Goal: Task Accomplishment & Management: Manage account settings

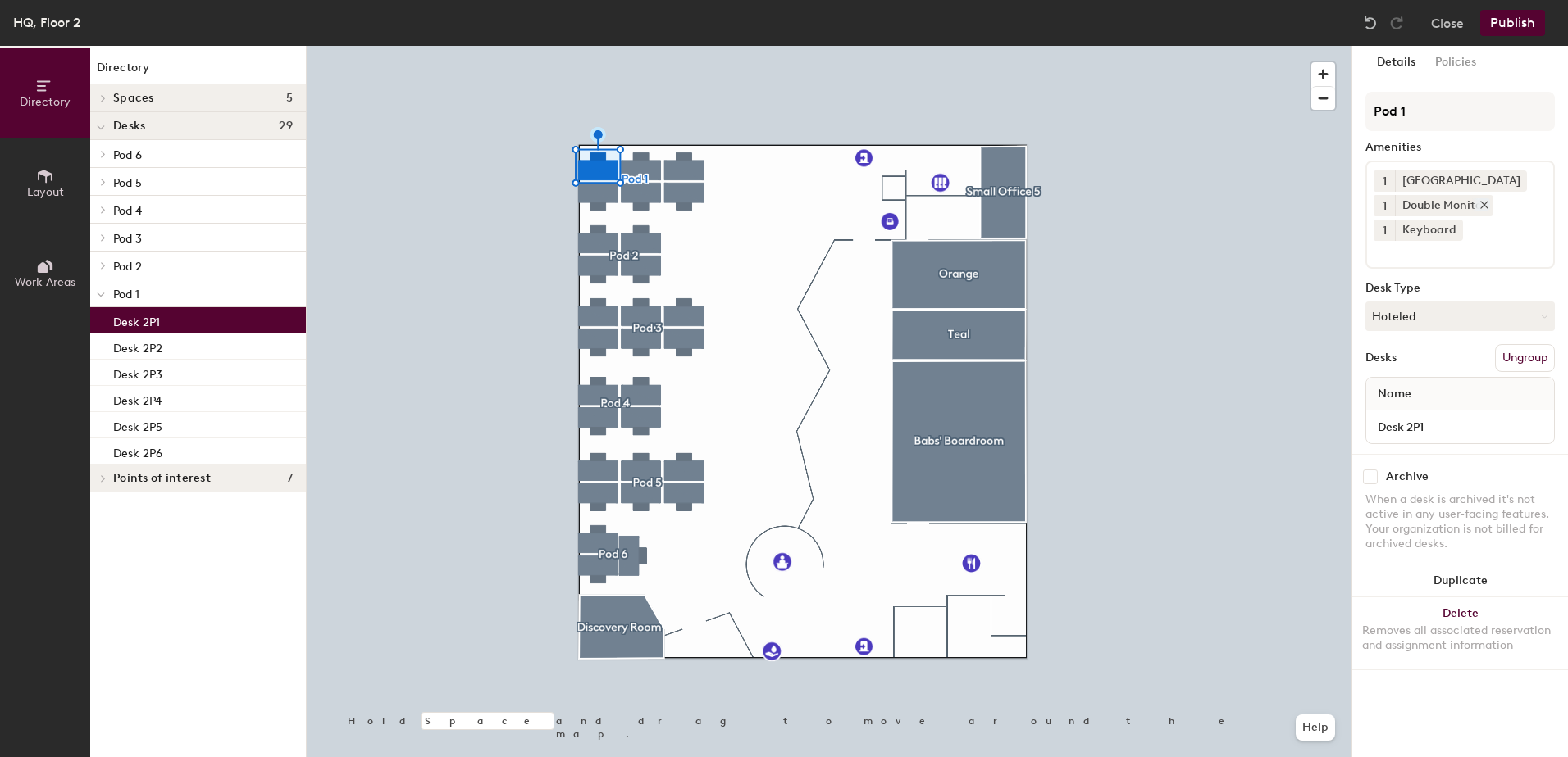
click at [1484, 203] on icon at bounding box center [1484, 205] width 7 height 7
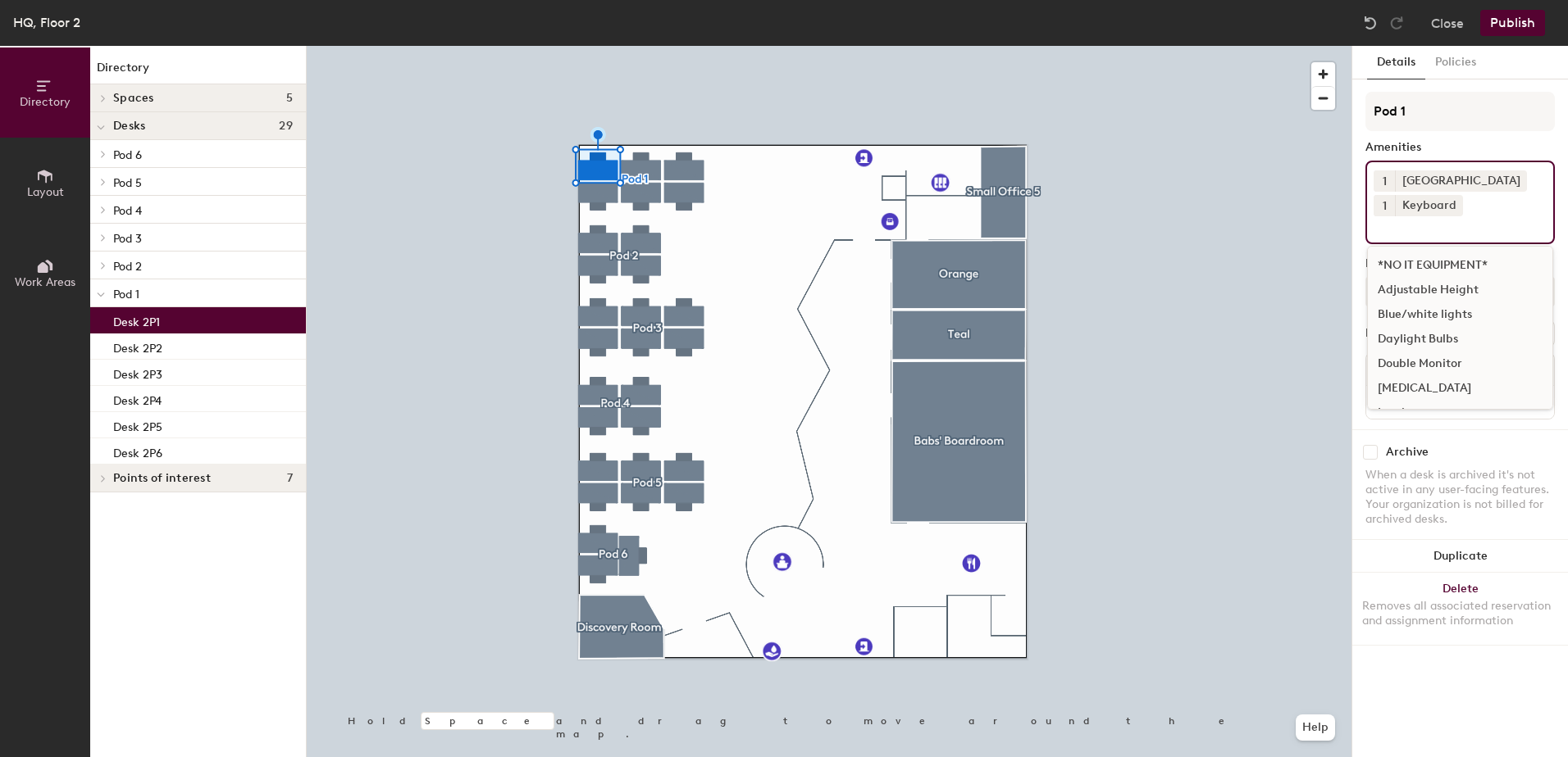
click at [1404, 232] on input at bounding box center [1448, 225] width 148 height 20
type input "s"
click at [1431, 357] on div "Single Monitor" at bounding box center [1460, 364] width 185 height 25
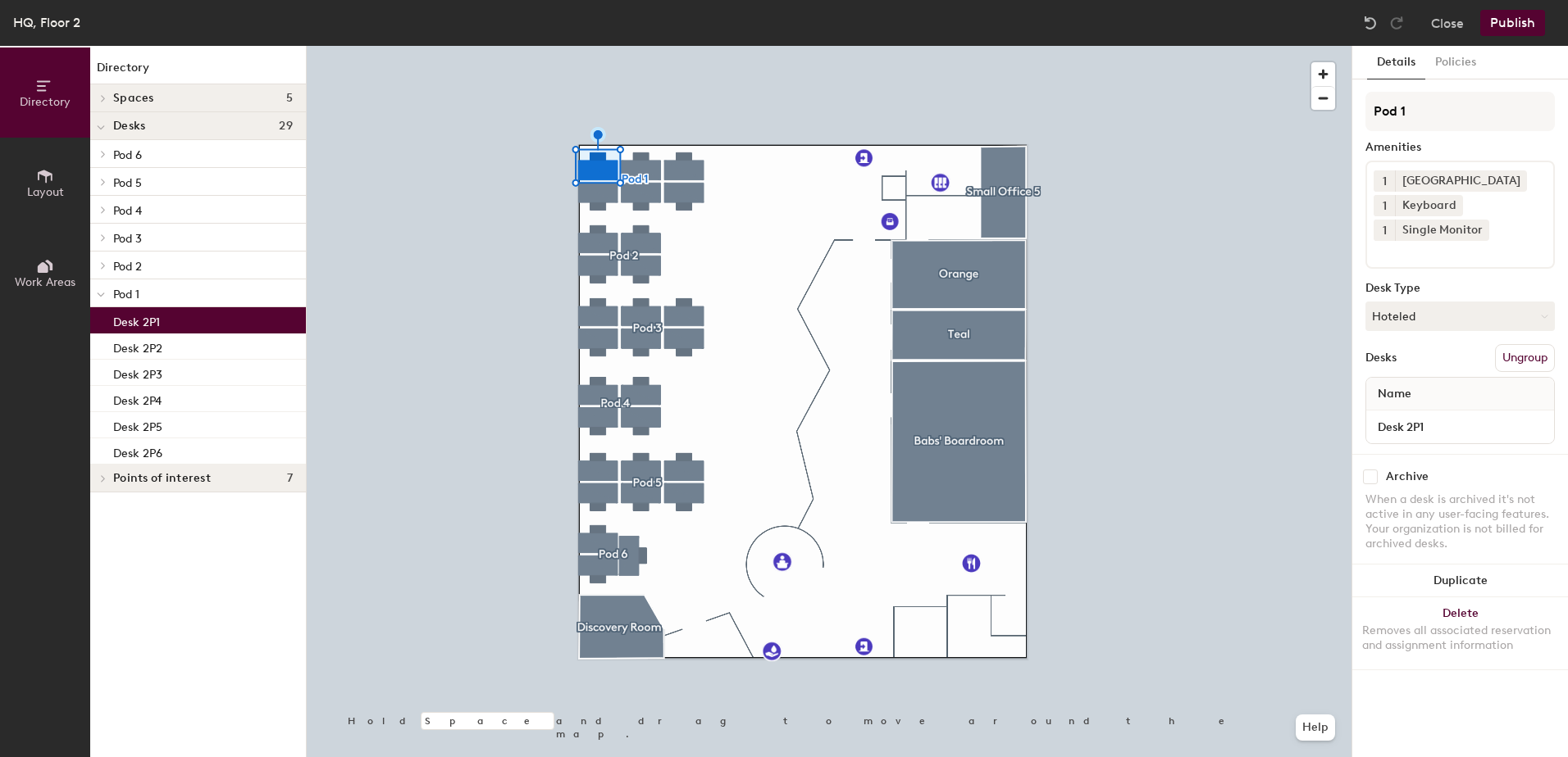
click at [1490, 145] on div "Amenities" at bounding box center [1460, 148] width 190 height 13
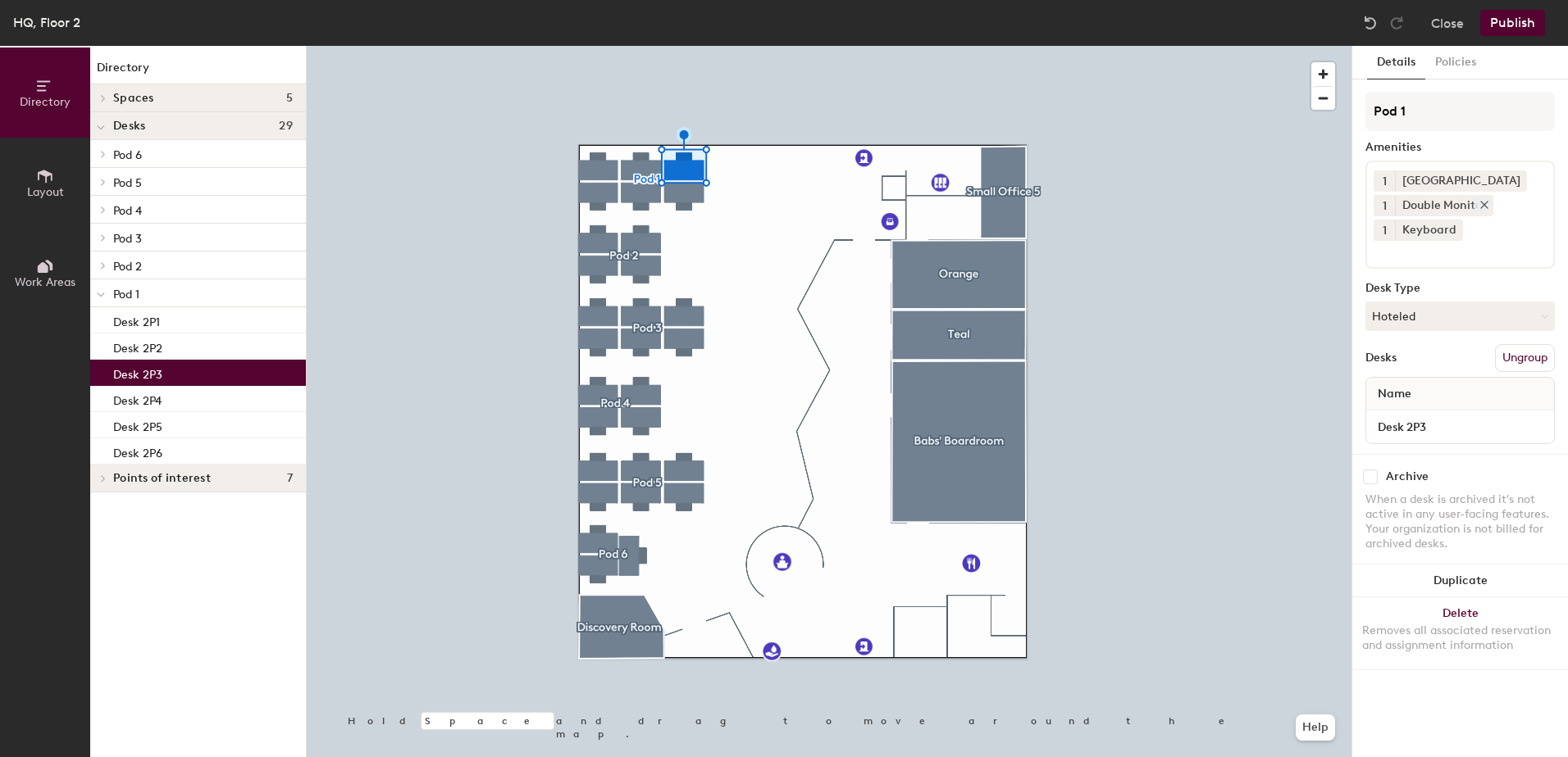
click at [1487, 204] on icon at bounding box center [1484, 205] width 11 height 11
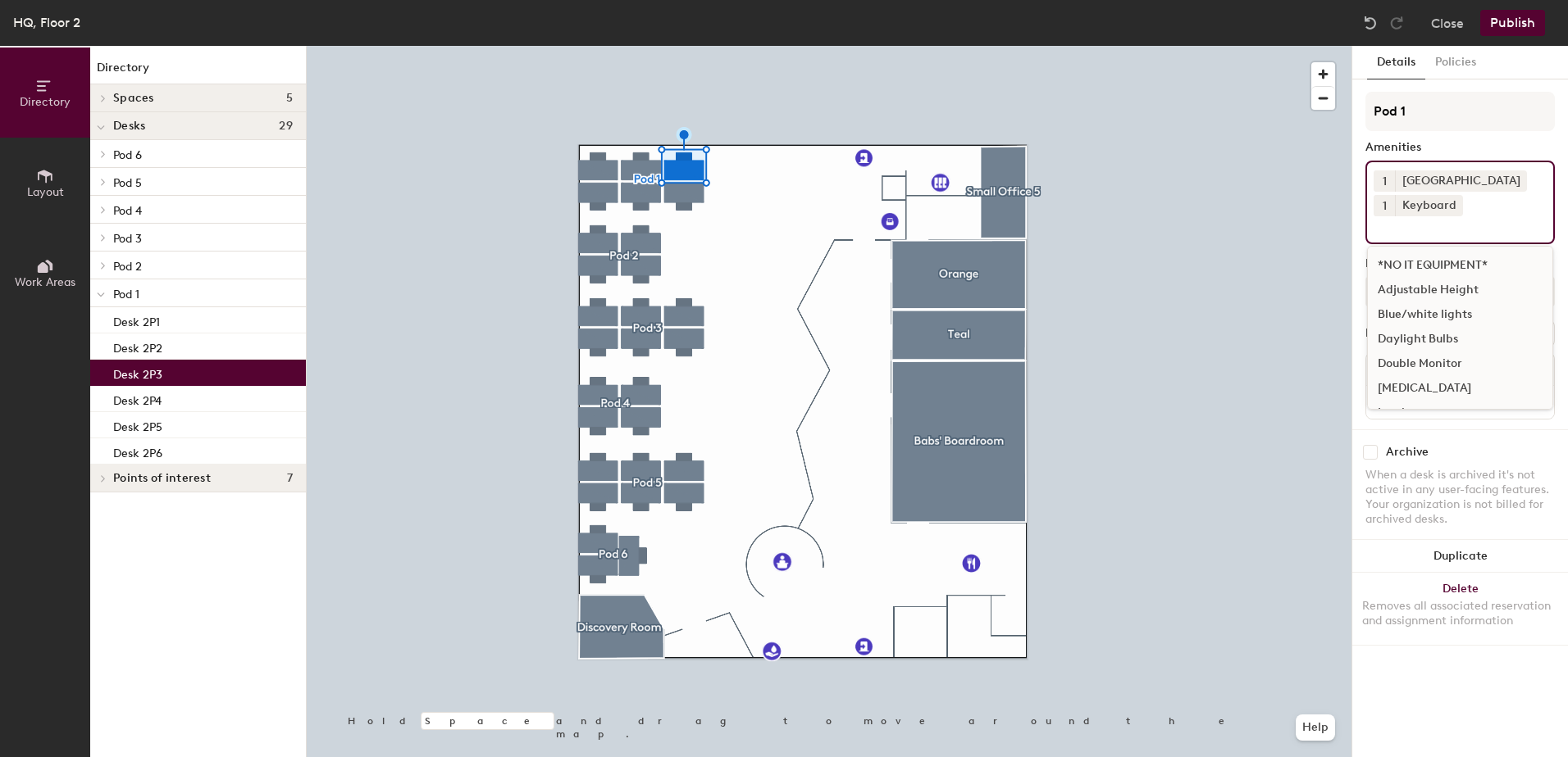
click at [1399, 234] on input at bounding box center [1448, 225] width 148 height 20
click at [1406, 385] on div "Single Monitor" at bounding box center [1460, 390] width 185 height 25
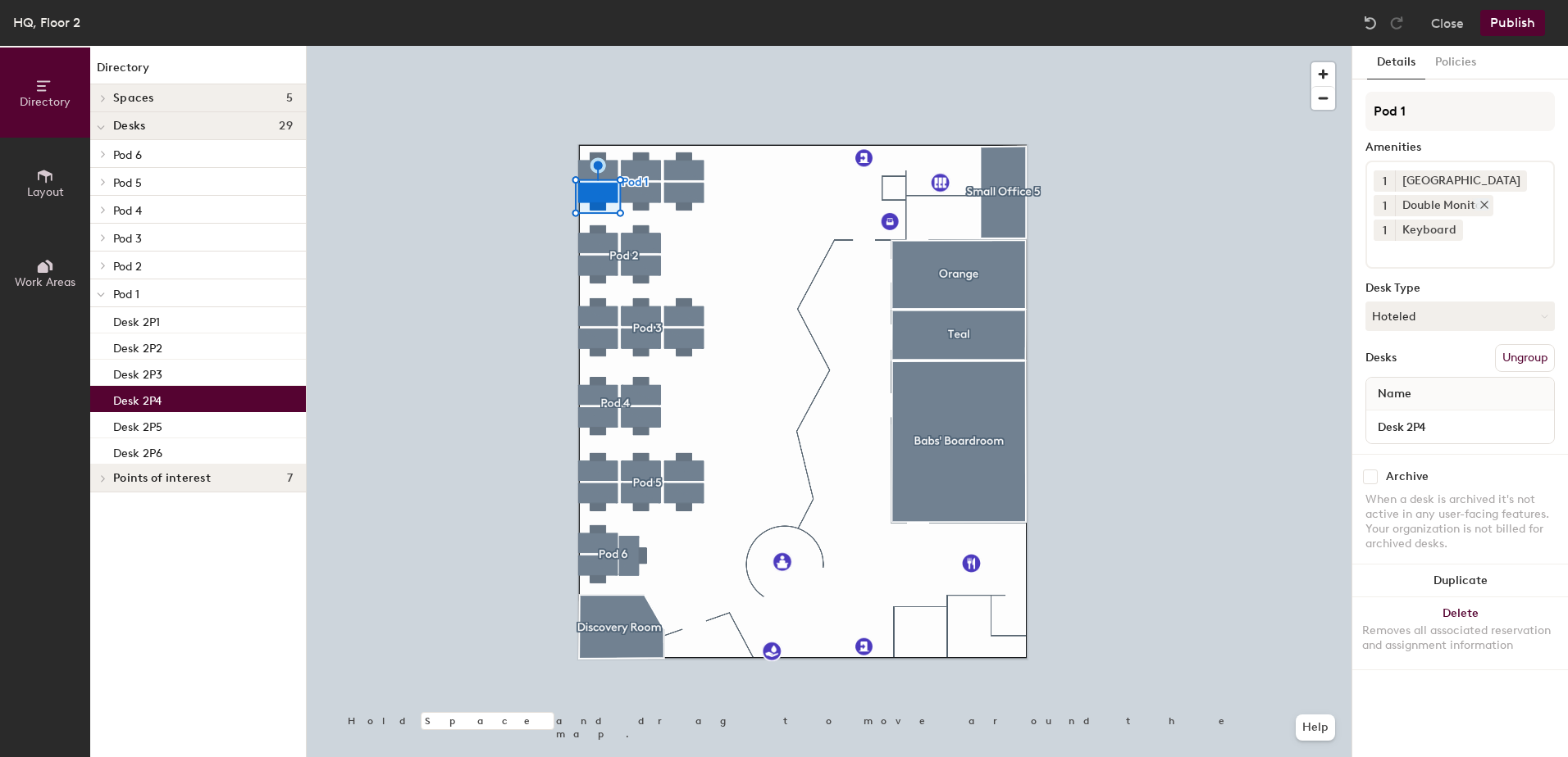
click at [1487, 203] on icon at bounding box center [1484, 205] width 11 height 11
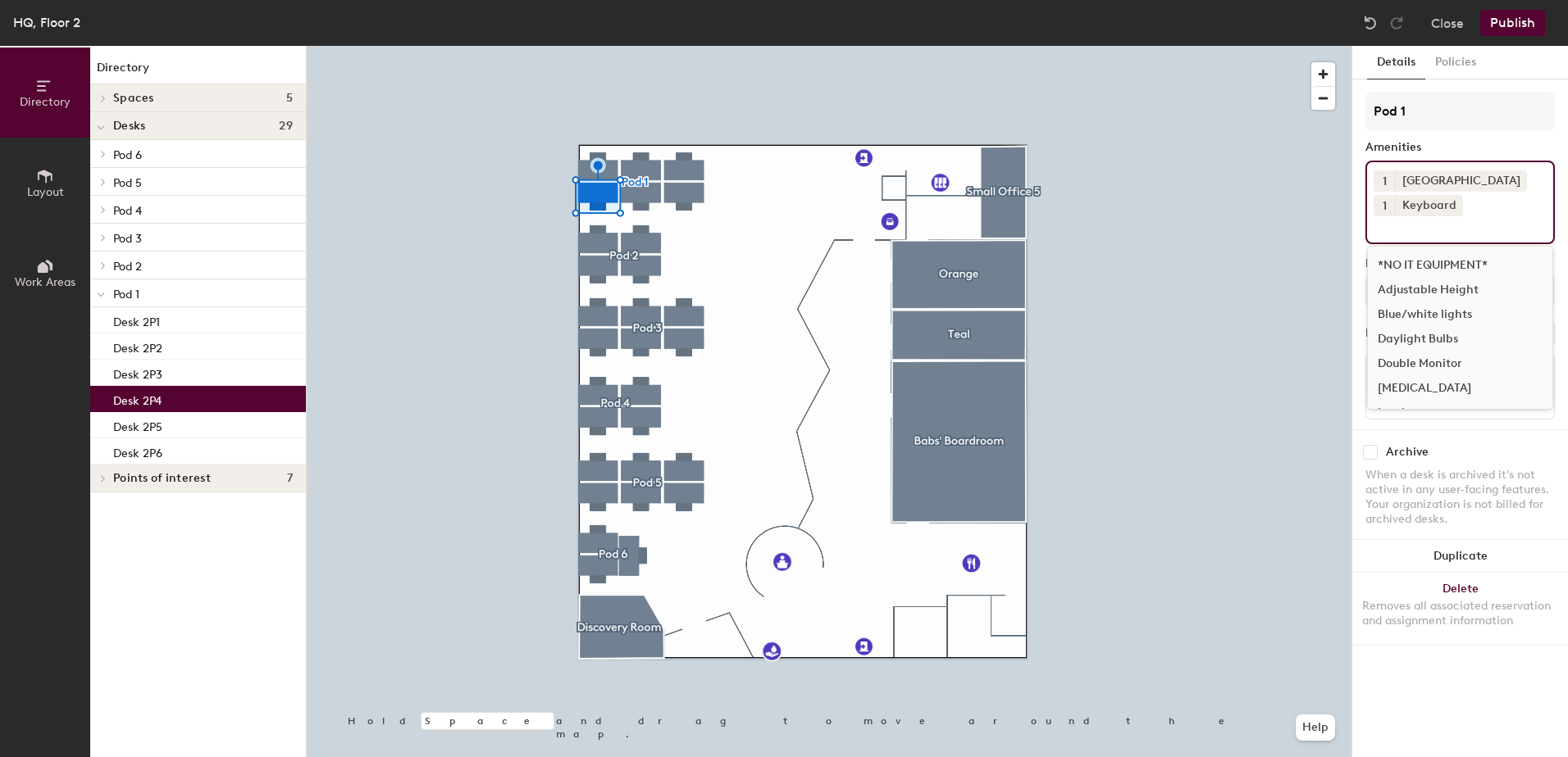
click at [1405, 235] on input at bounding box center [1448, 225] width 148 height 20
drag, startPoint x: 1417, startPoint y: 227, endPoint x: 1375, endPoint y: 233, distance: 42.4
click at [1375, 233] on input "sin" at bounding box center [1450, 225] width 155 height 20
type input "sin"
click at [1414, 266] on div "Single Monitor" at bounding box center [1460, 265] width 185 height 25
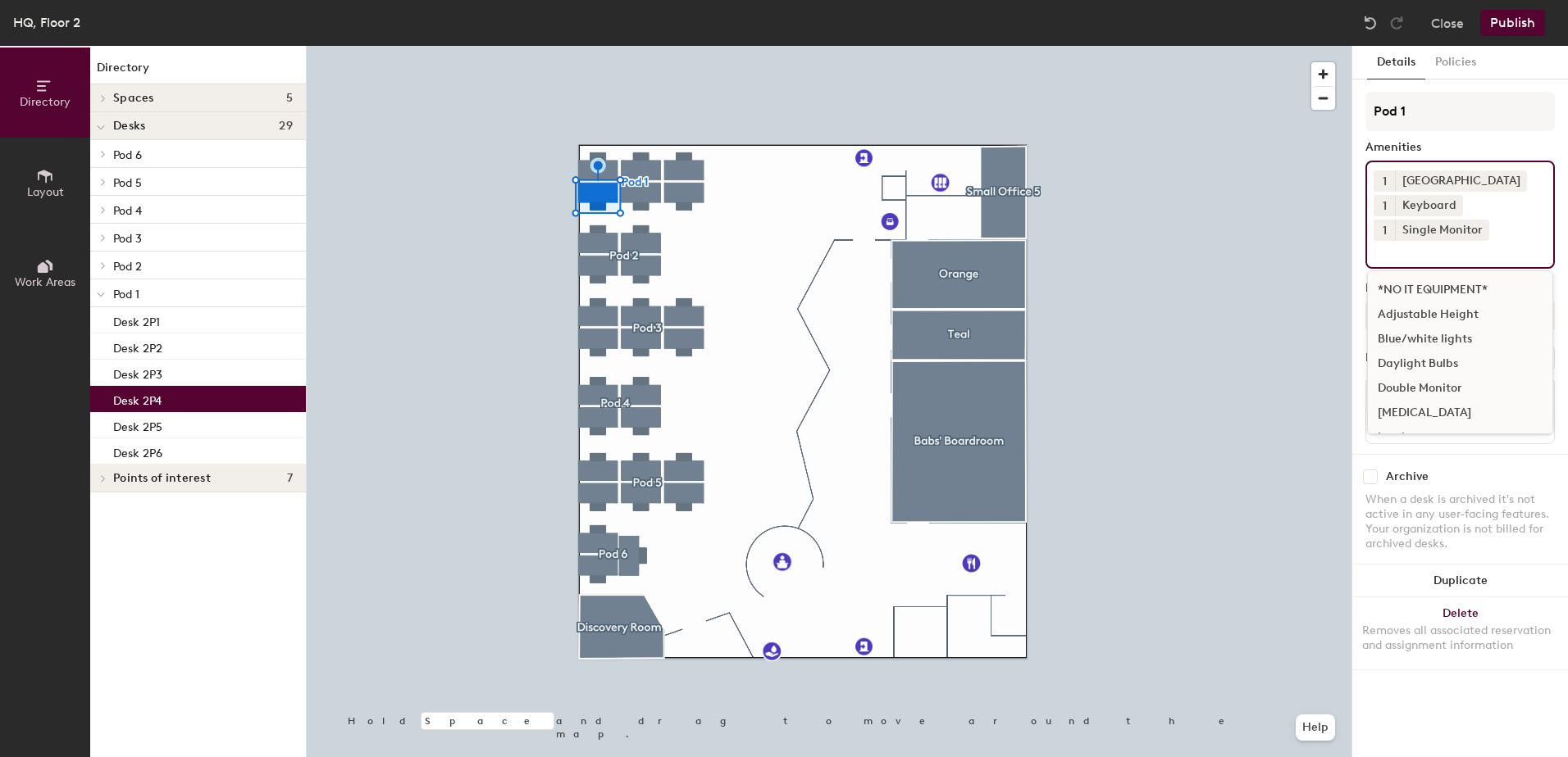
click at [1194, 45] on div at bounding box center [829, 45] width 1045 height 0
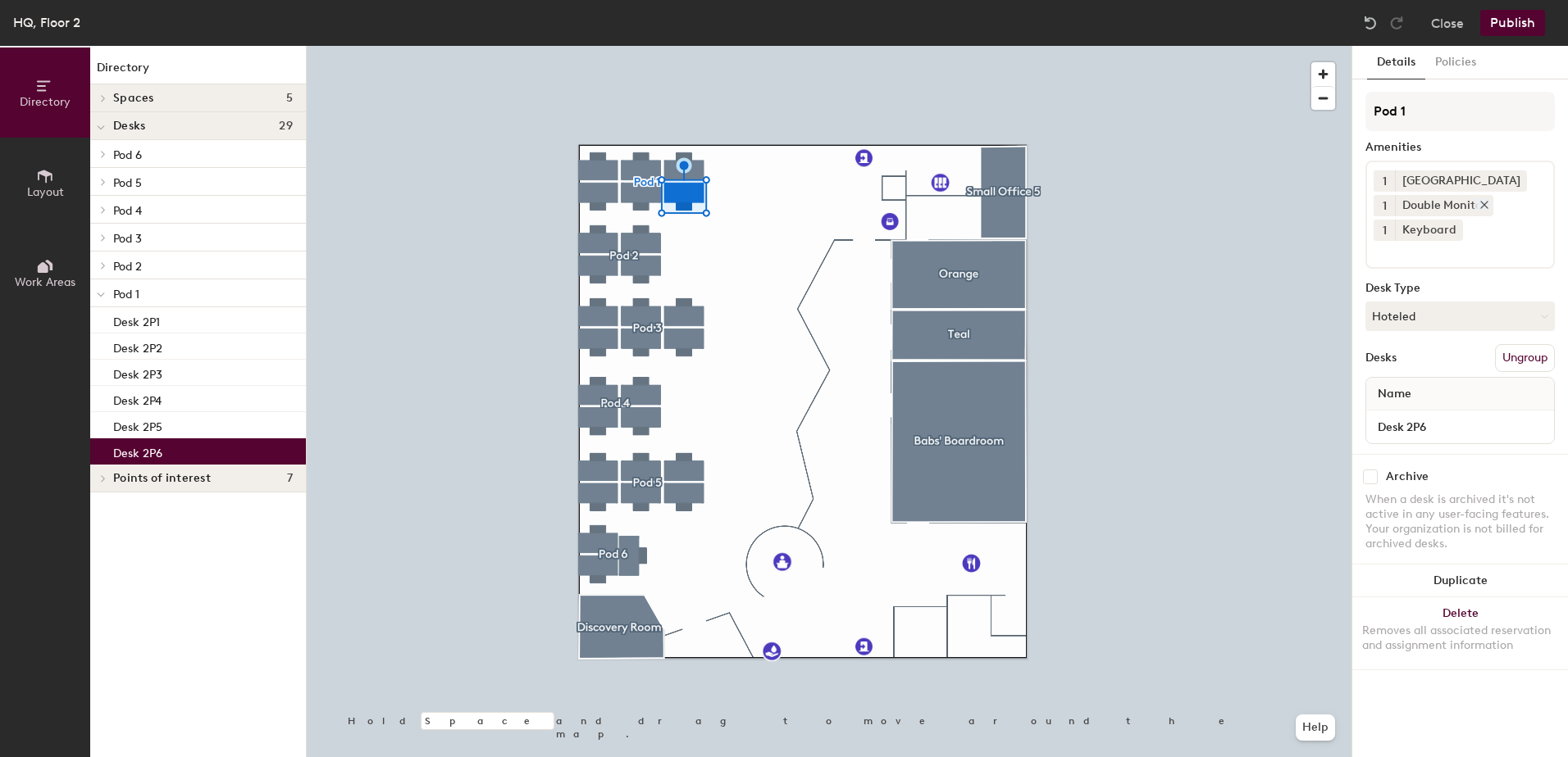
click at [1487, 203] on icon at bounding box center [1484, 205] width 11 height 11
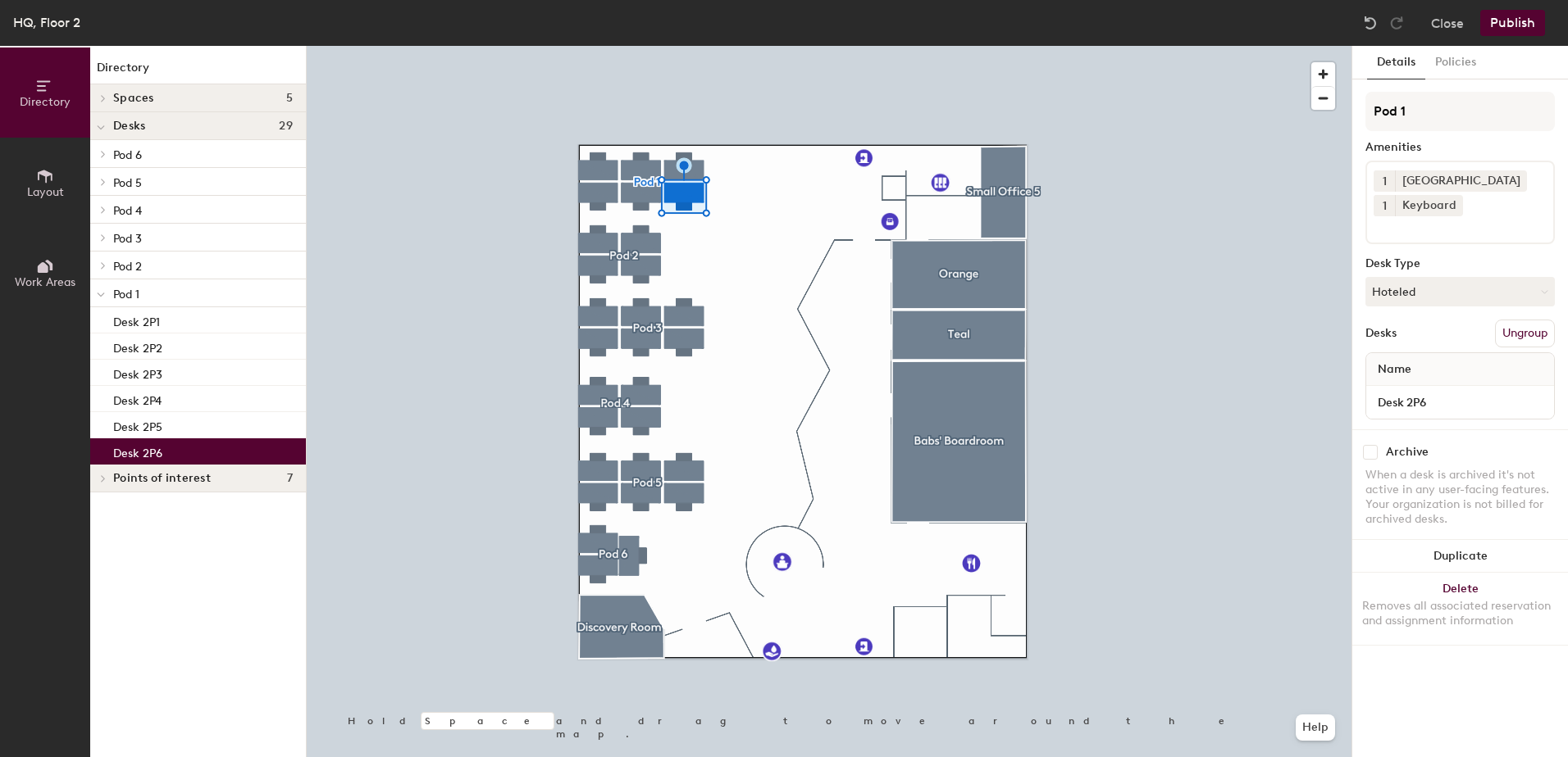
click at [1431, 226] on input at bounding box center [1448, 225] width 148 height 20
type input "sin"
click at [1429, 265] on div "Single Monitor" at bounding box center [1460, 265] width 185 height 25
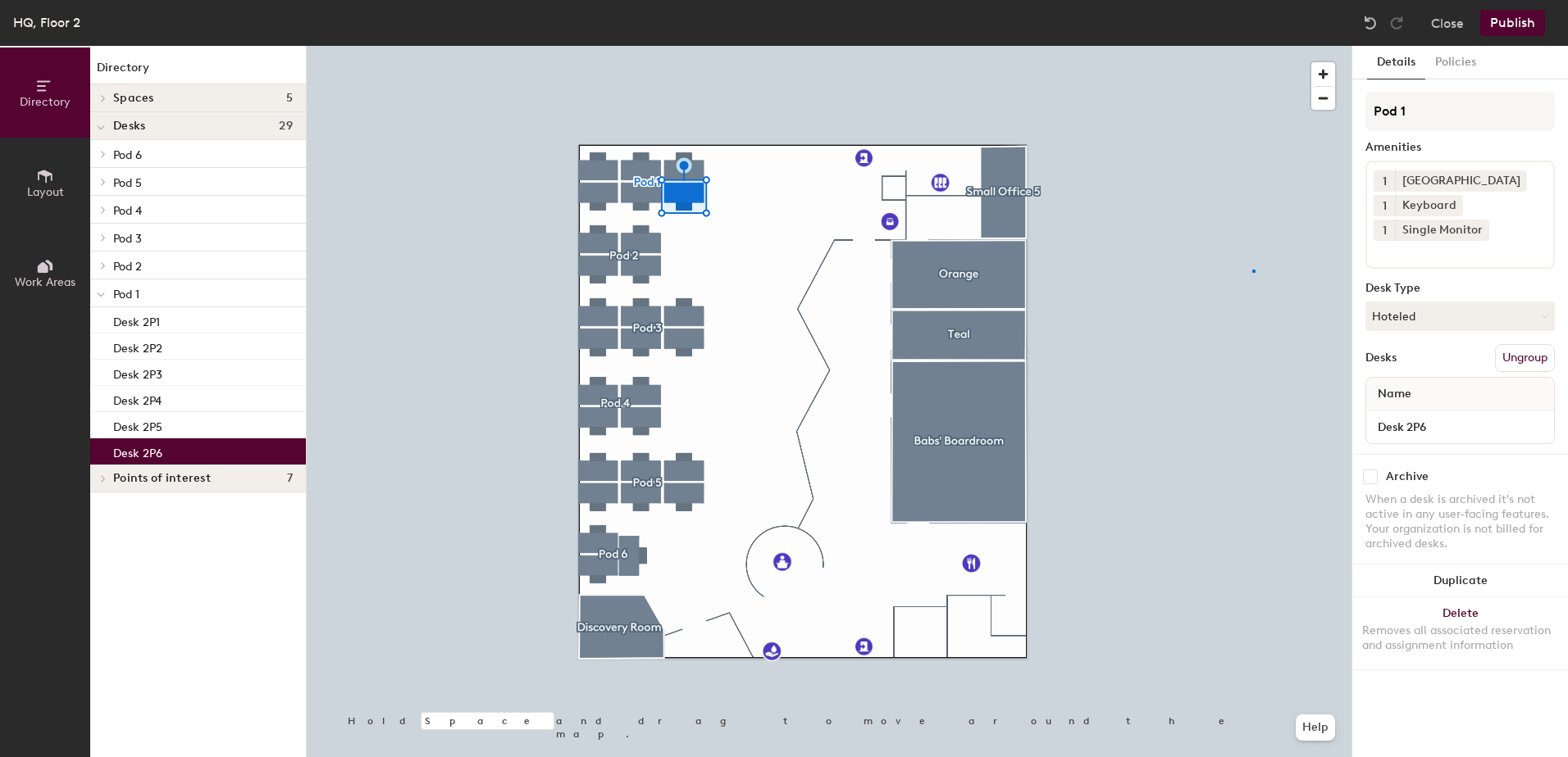
click at [1253, 45] on div at bounding box center [829, 45] width 1045 height 0
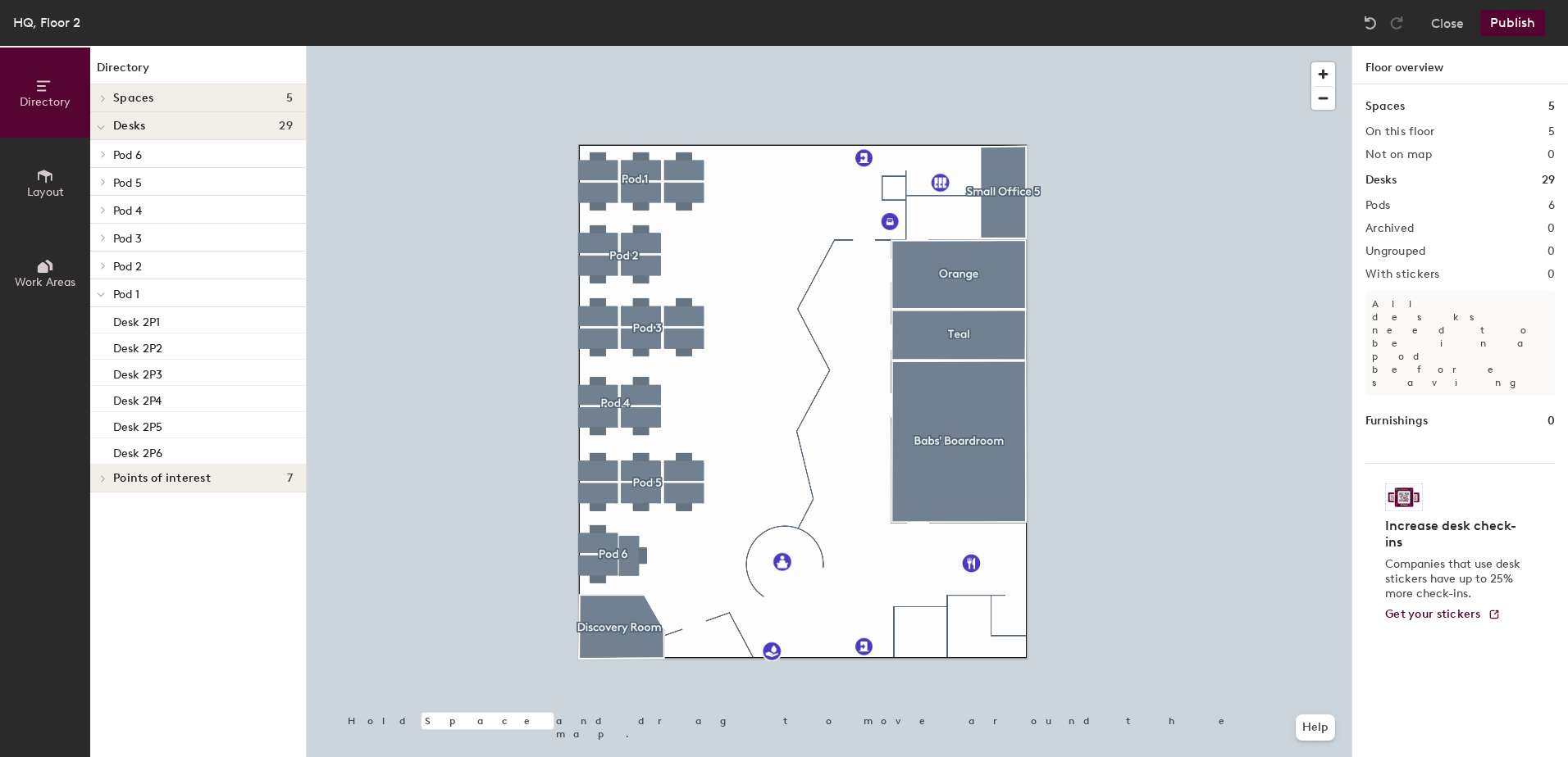
click at [1522, 23] on button "Publish" at bounding box center [1512, 23] width 64 height 27
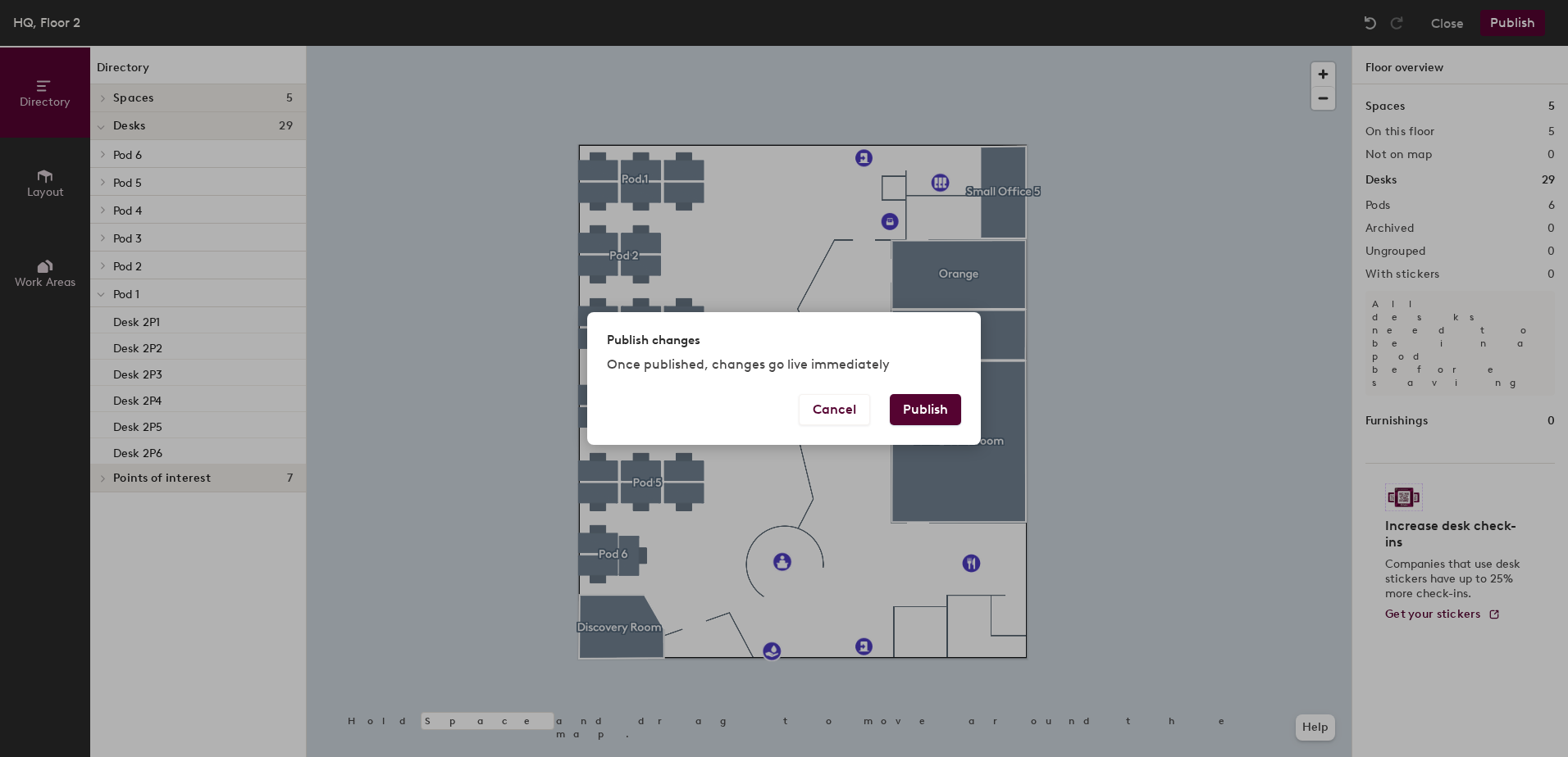
click at [922, 409] on button "Publish" at bounding box center [924, 409] width 71 height 31
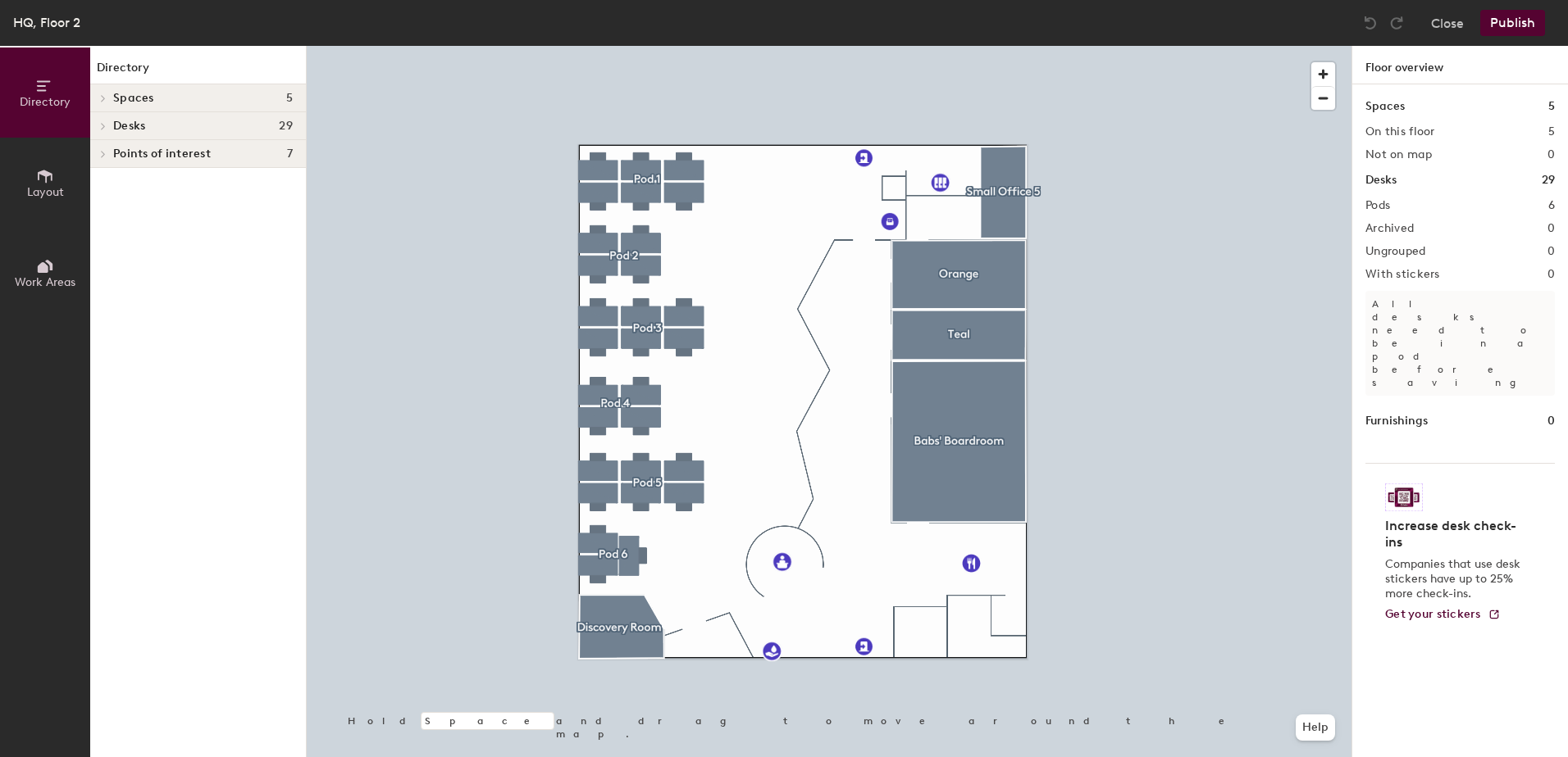
click at [639, 45] on div at bounding box center [829, 45] width 1045 height 0
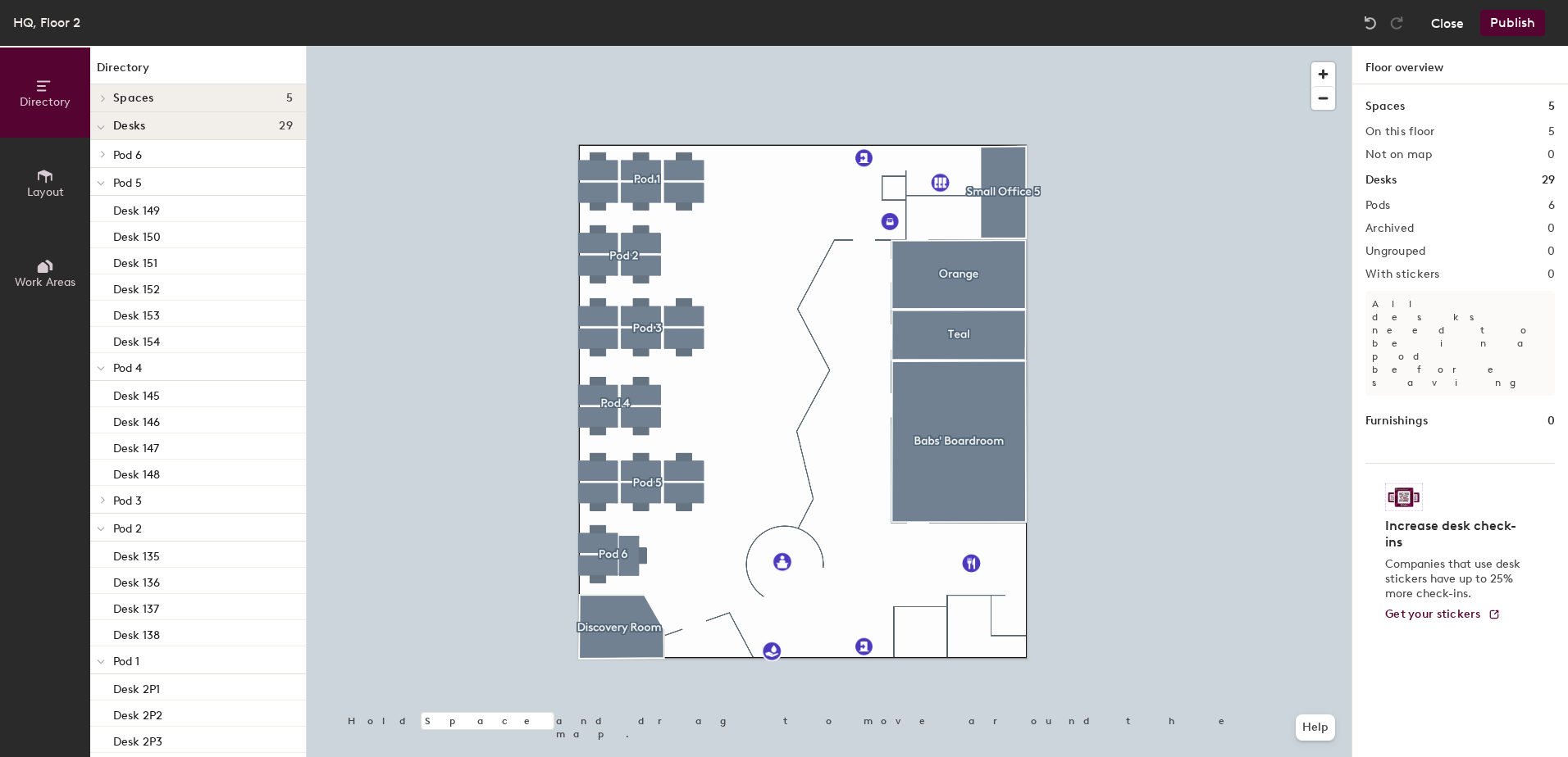
click at [1440, 21] on button "Close" at bounding box center [1447, 23] width 33 height 27
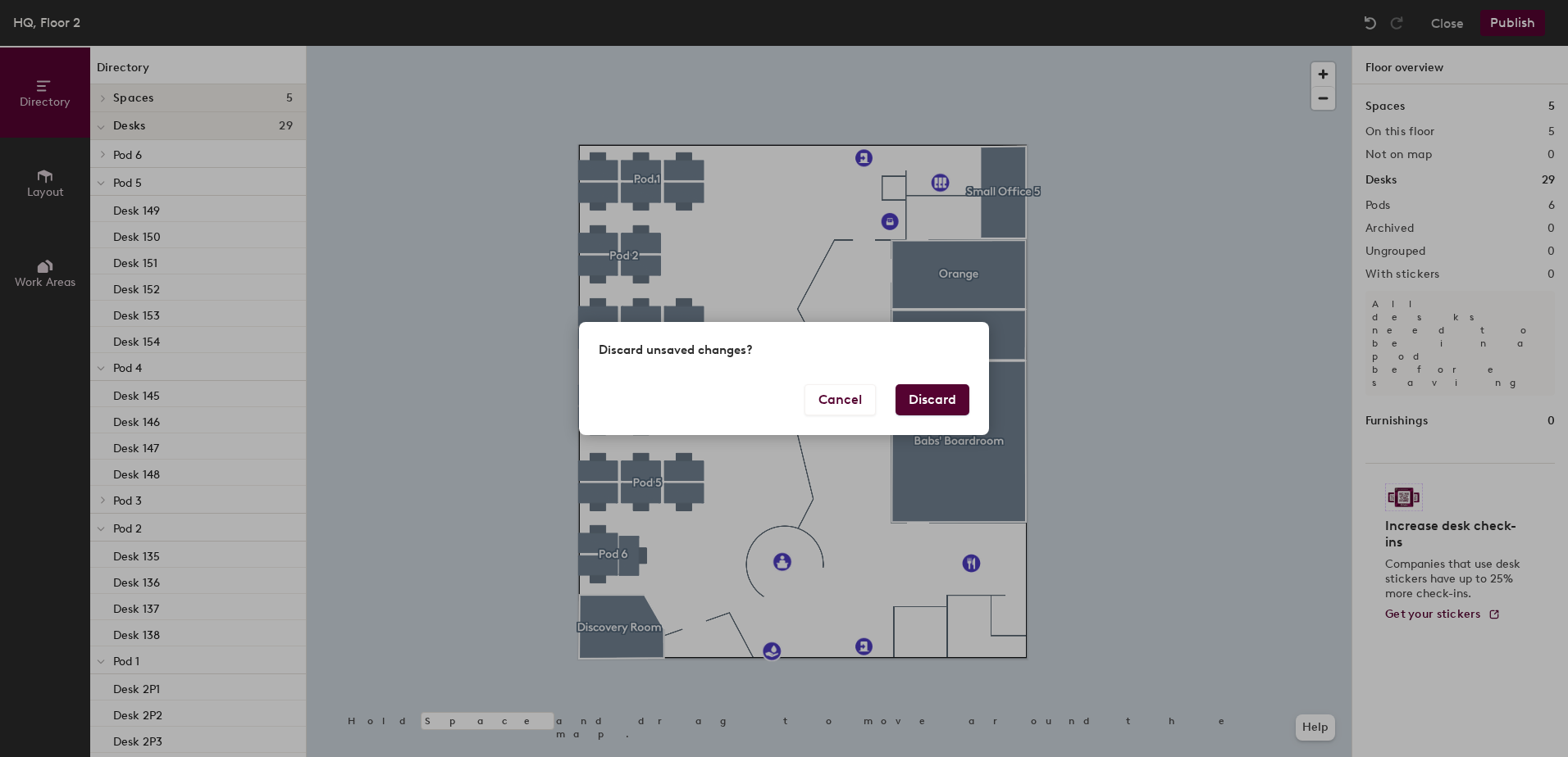
click at [930, 402] on button "Discard" at bounding box center [932, 400] width 74 height 31
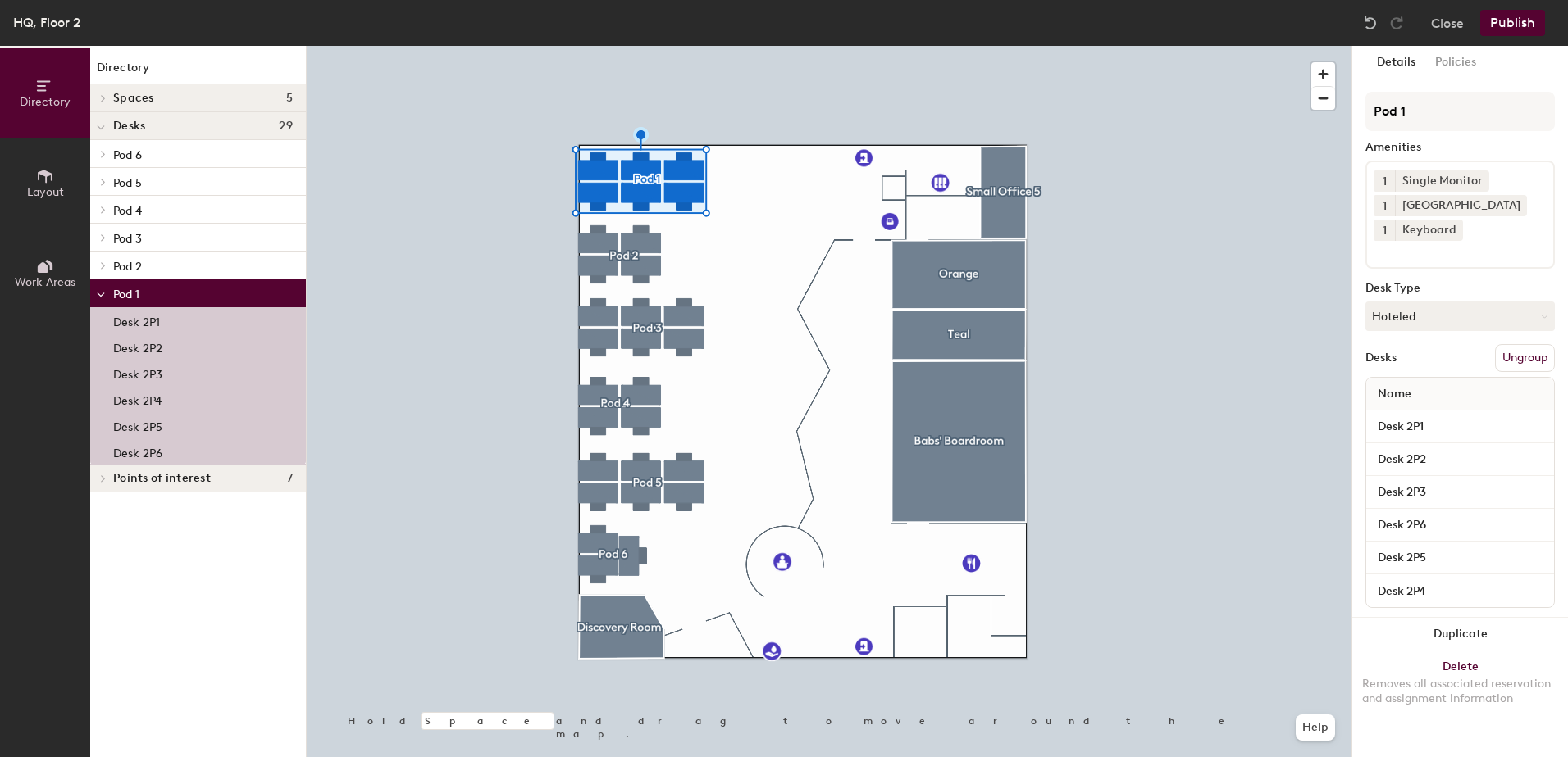
click at [1510, 26] on button "Publish" at bounding box center [1512, 23] width 64 height 27
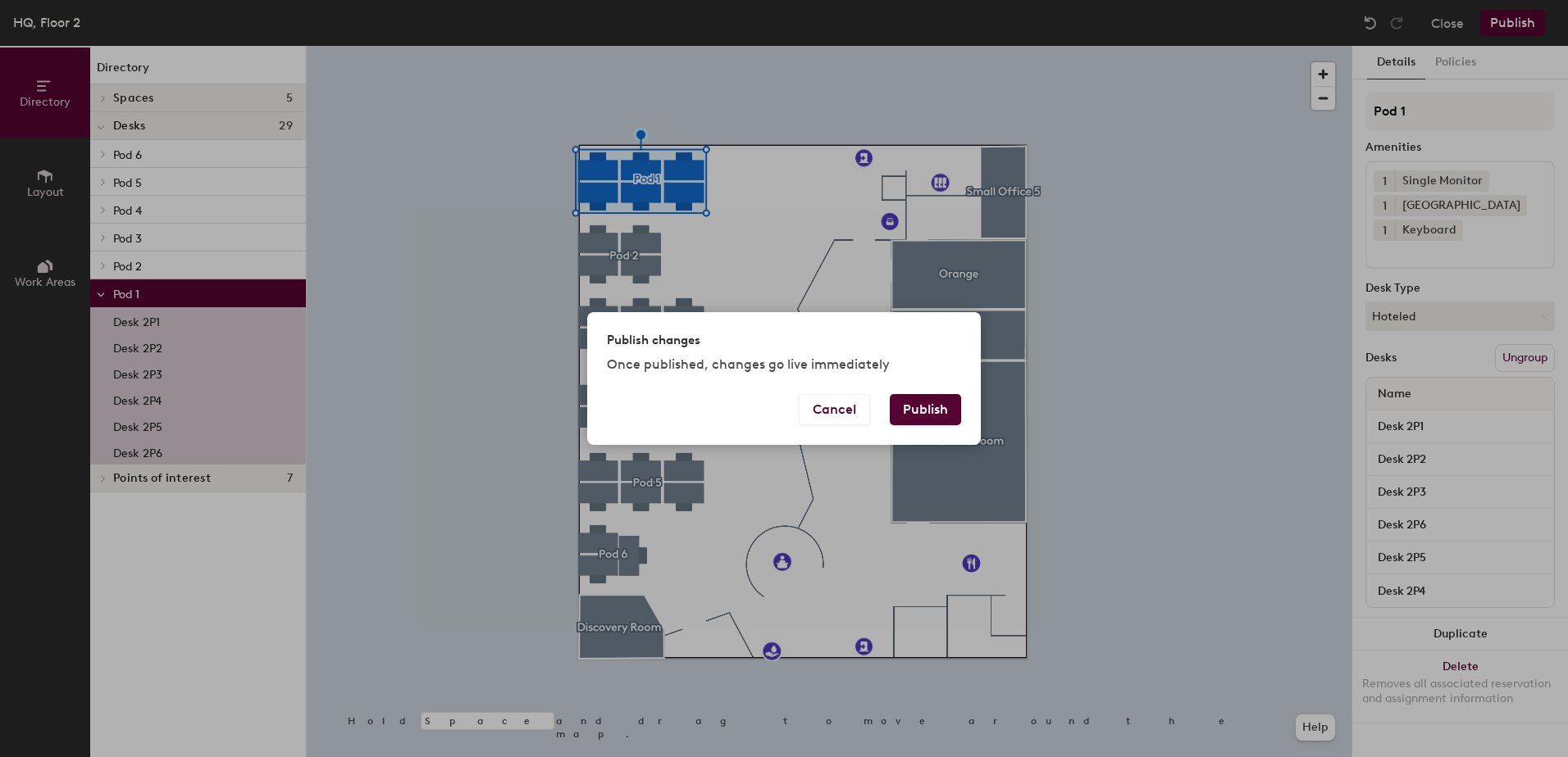
click at [920, 409] on button "Publish" at bounding box center [924, 409] width 71 height 31
